Goal: Entertainment & Leisure: Consume media (video, audio)

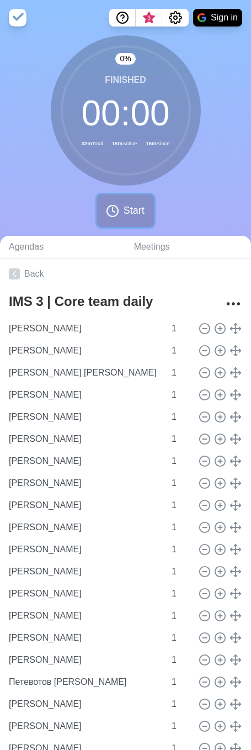
click at [112, 213] on icon at bounding box center [112, 210] width 13 height 13
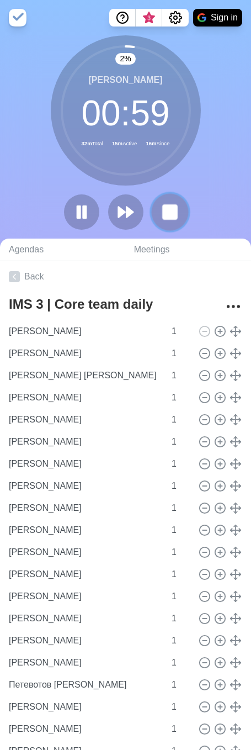
click at [174, 215] on rect at bounding box center [170, 212] width 14 height 14
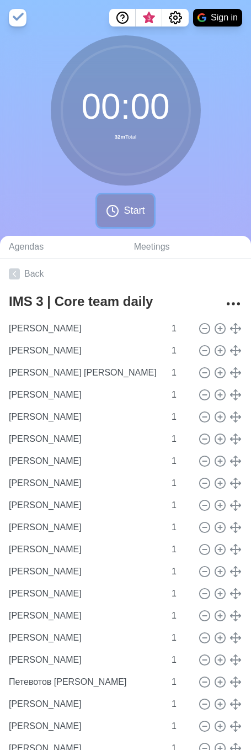
click at [112, 211] on icon at bounding box center [112, 210] width 13 height 13
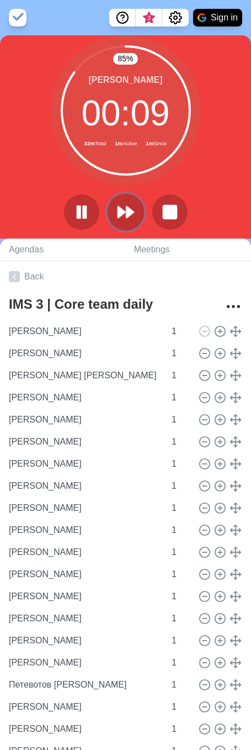
click at [121, 202] on button at bounding box center [125, 211] width 37 height 37
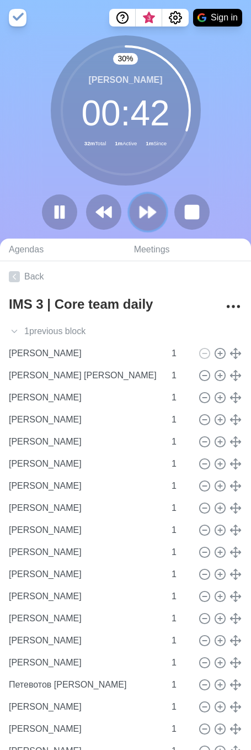
click at [144, 204] on icon at bounding box center [148, 212] width 19 height 19
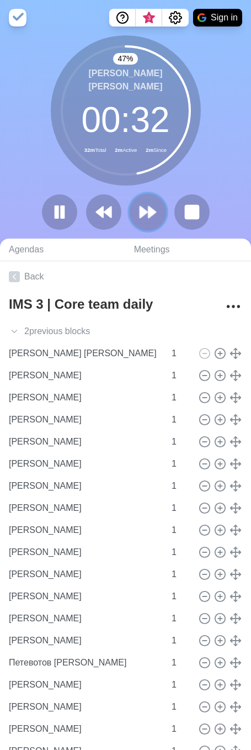
click at [136, 203] on button at bounding box center [147, 211] width 37 height 37
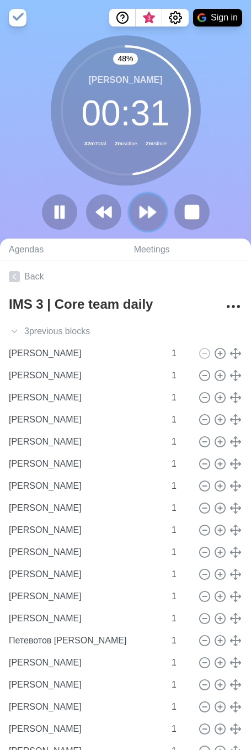
click at [140, 209] on polygon at bounding box center [143, 212] width 7 height 11
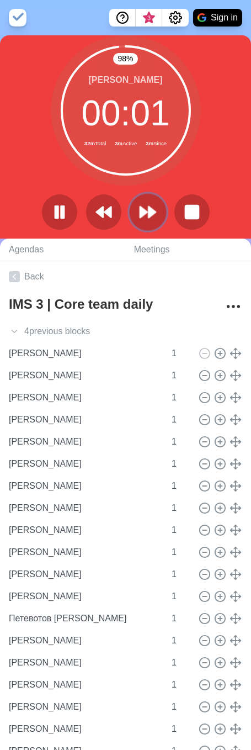
click at [146, 199] on button at bounding box center [147, 211] width 37 height 37
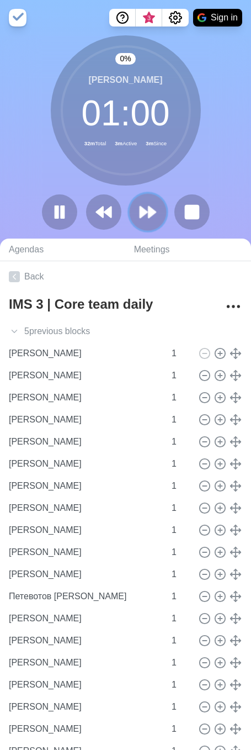
click at [147, 204] on icon at bounding box center [148, 212] width 19 height 19
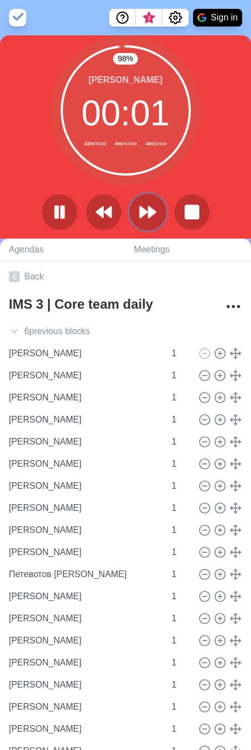
click at [147, 225] on button at bounding box center [147, 211] width 37 height 37
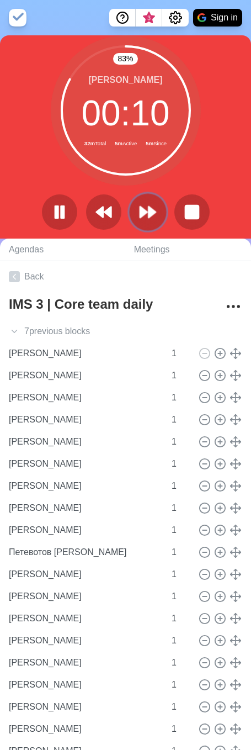
click at [149, 216] on polygon at bounding box center [152, 212] width 7 height 11
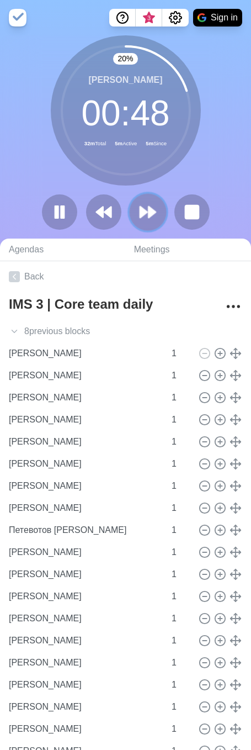
click at [145, 215] on icon at bounding box center [148, 212] width 19 height 19
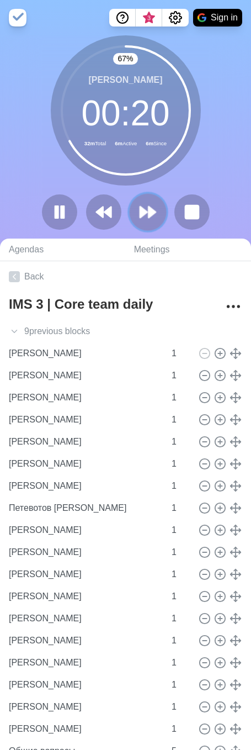
click at [152, 220] on icon at bounding box center [148, 212] width 19 height 19
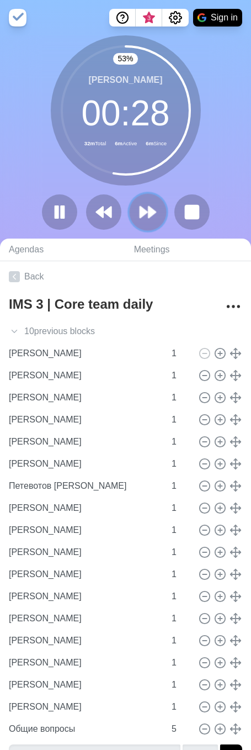
click at [162, 210] on button at bounding box center [147, 211] width 37 height 37
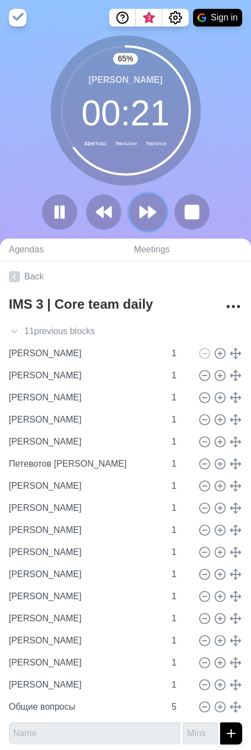
click at [145, 206] on icon at bounding box center [148, 212] width 19 height 19
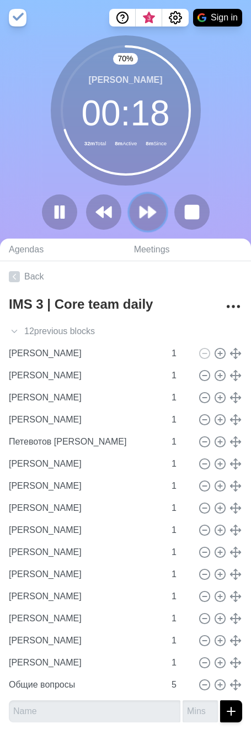
click at [146, 207] on icon at bounding box center [148, 212] width 19 height 19
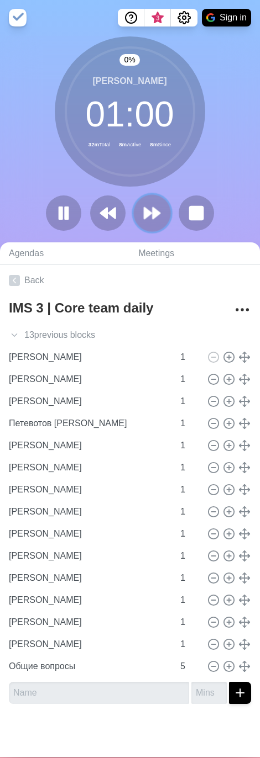
click at [146, 207] on icon at bounding box center [151, 213] width 19 height 19
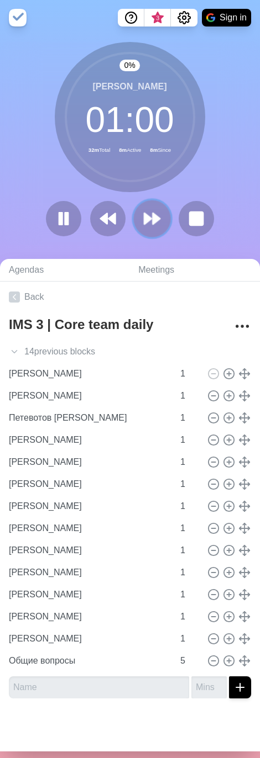
click at [146, 207] on button at bounding box center [151, 218] width 37 height 37
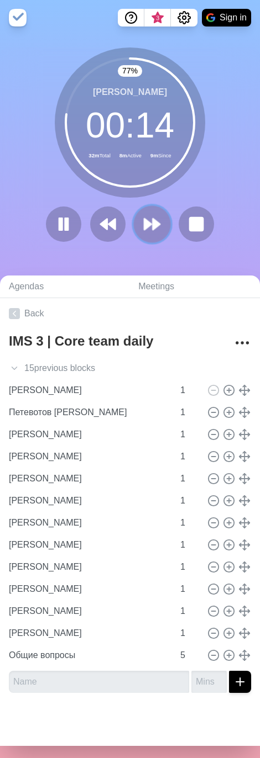
click at [134, 219] on button at bounding box center [151, 224] width 37 height 37
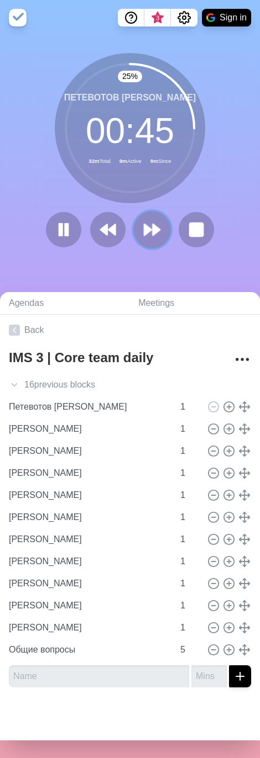
click at [152, 229] on polygon at bounding box center [155, 229] width 7 height 11
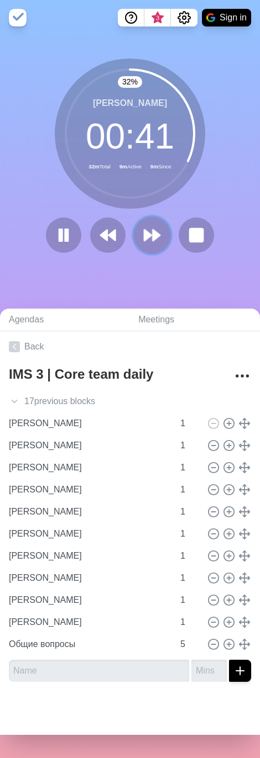
click at [147, 231] on icon at bounding box center [151, 235] width 19 height 19
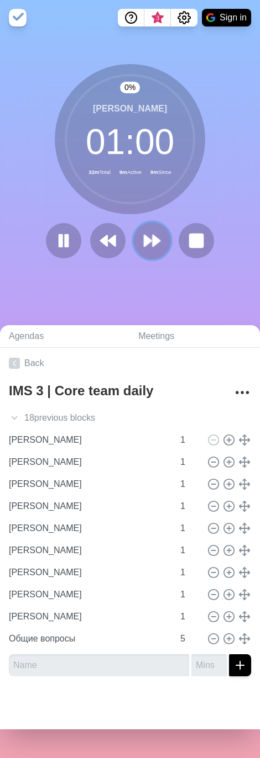
click at [147, 231] on button at bounding box center [151, 241] width 37 height 37
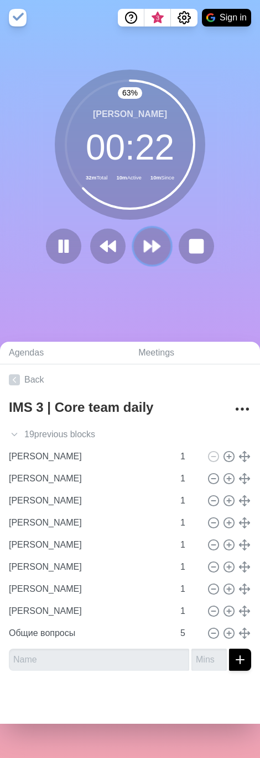
click at [152, 240] on icon at bounding box center [151, 246] width 19 height 19
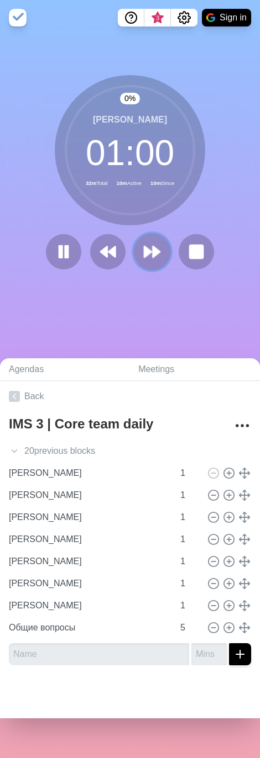
click at [152, 240] on button at bounding box center [151, 252] width 37 height 37
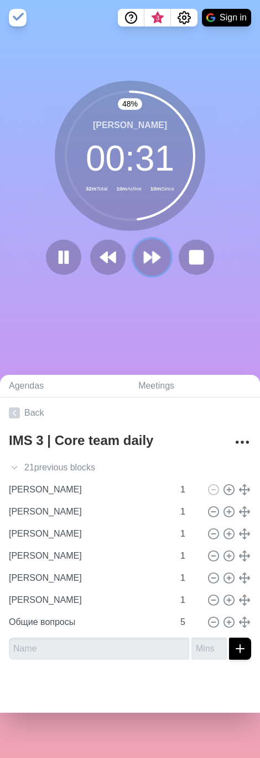
click at [147, 260] on icon at bounding box center [151, 257] width 19 height 19
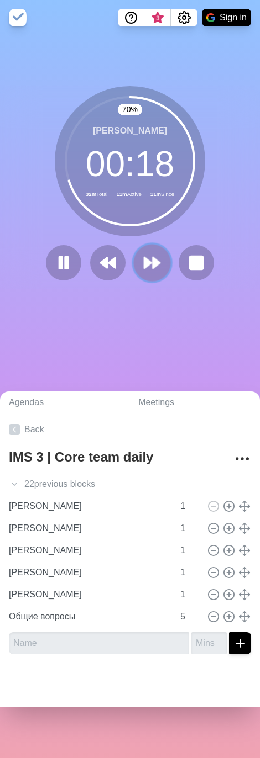
click at [155, 261] on icon at bounding box center [151, 262] width 19 height 19
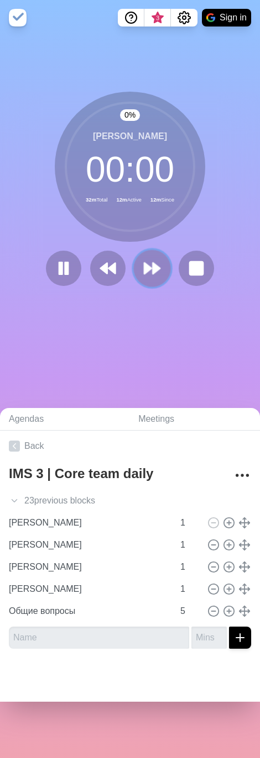
click at [155, 264] on icon at bounding box center [151, 268] width 19 height 19
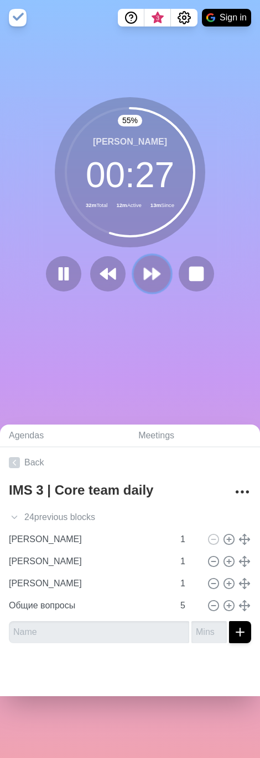
click at [153, 271] on icon at bounding box center [151, 273] width 19 height 19
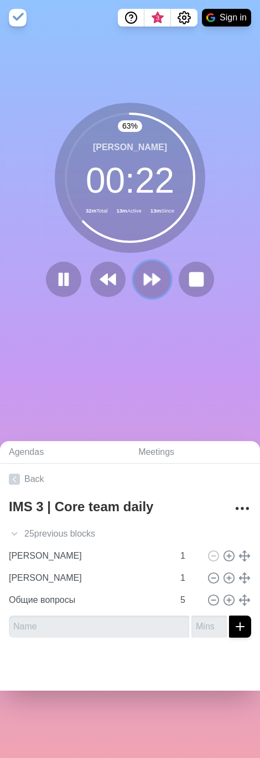
click at [153, 270] on button at bounding box center [151, 279] width 37 height 37
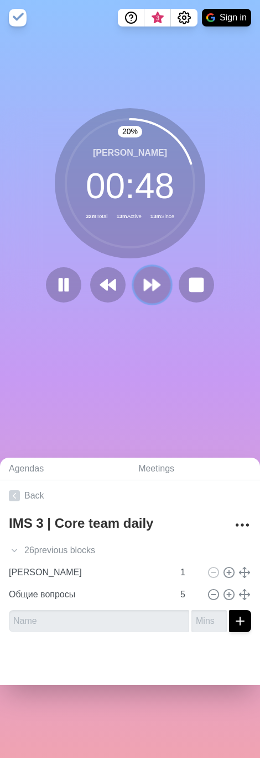
click at [163, 288] on button at bounding box center [151, 285] width 37 height 37
